Goal: Find contact information: Find contact information

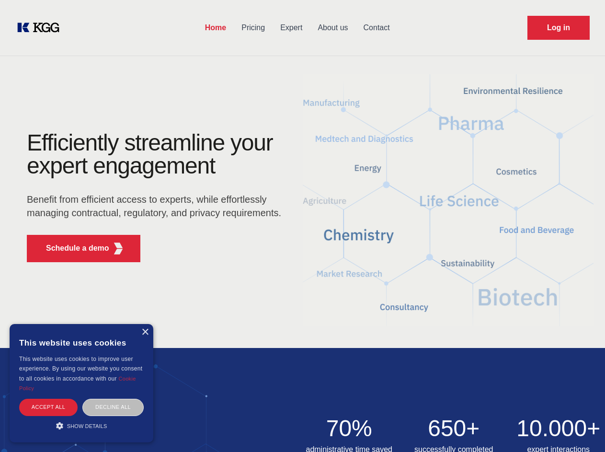
click at [302, 226] on div "Efficiently streamline your expert engagement Benefit from efficient access to …" at bounding box center [157, 200] width 291 height 139
click at [72, 248] on p "Schedule a demo" at bounding box center [77, 249] width 63 height 12
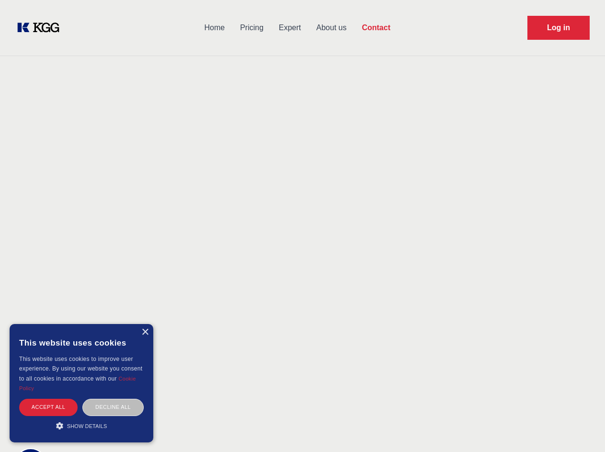
click at [145, 332] on div "× This website uses cookies This website uses cookies to improve user experienc…" at bounding box center [82, 383] width 144 height 118
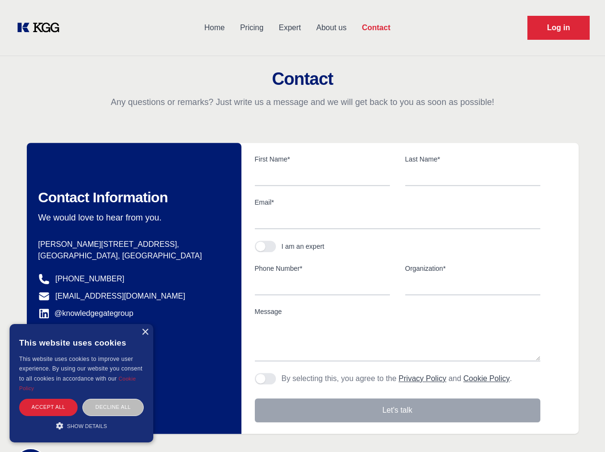
click at [48, 407] on div "Accept all" at bounding box center [48, 407] width 58 height 17
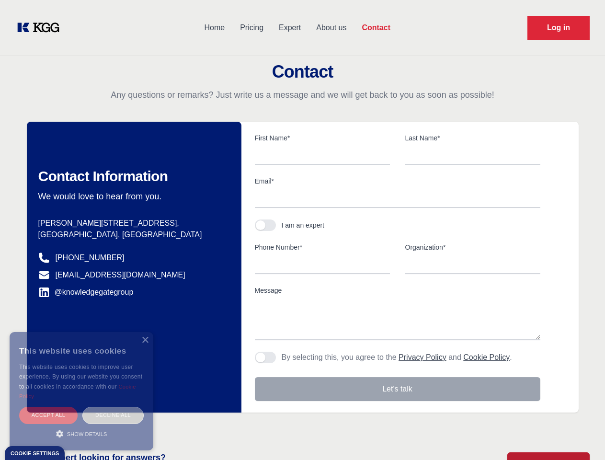
click at [113, 407] on div "Decline all" at bounding box center [112, 415] width 61 height 17
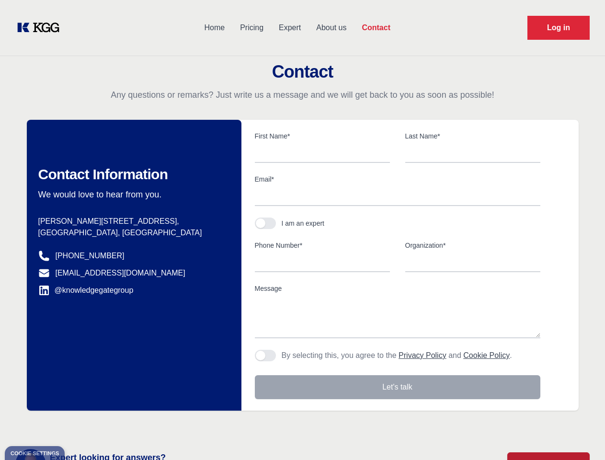
click at [81, 426] on main "Contact Any questions or remarks? Just write us a message and we will get back …" at bounding box center [302, 249] width 605 height 499
